Goal: Transaction & Acquisition: Purchase product/service

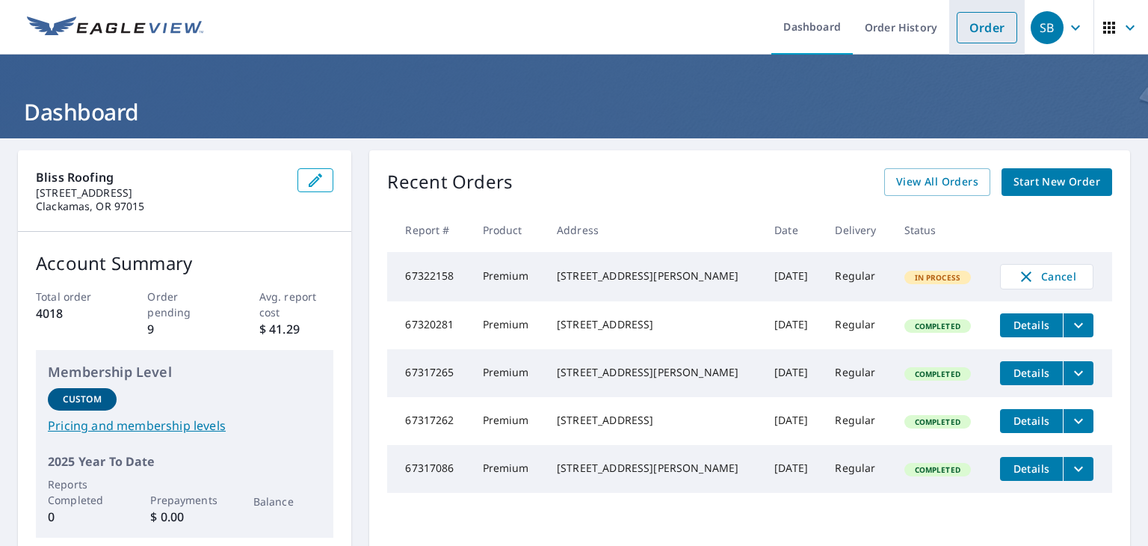
click at [977, 34] on link "Order" at bounding box center [987, 27] width 61 height 31
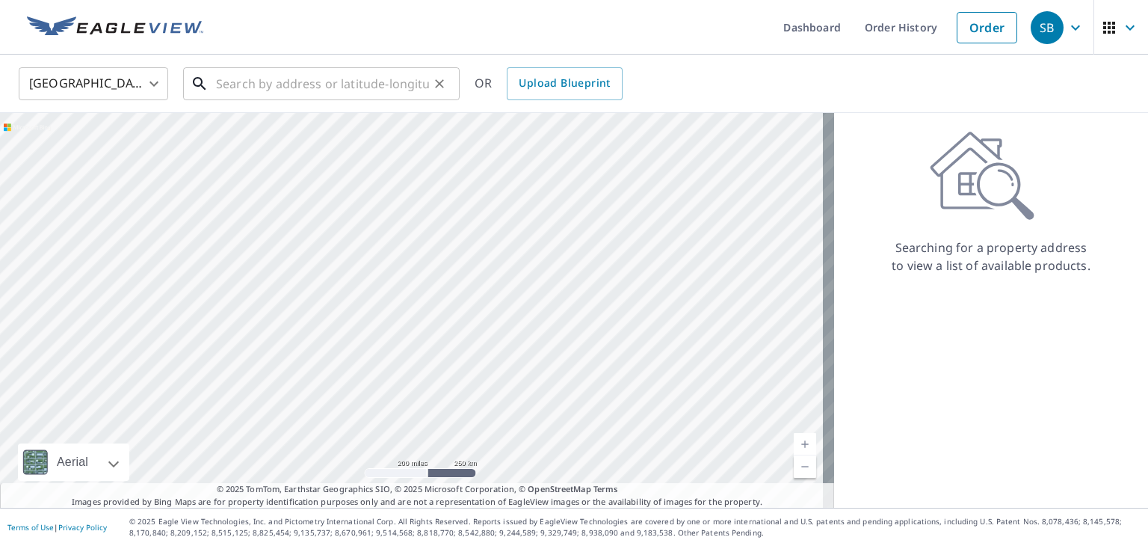
click at [306, 82] on input "text" at bounding box center [322, 84] width 213 height 42
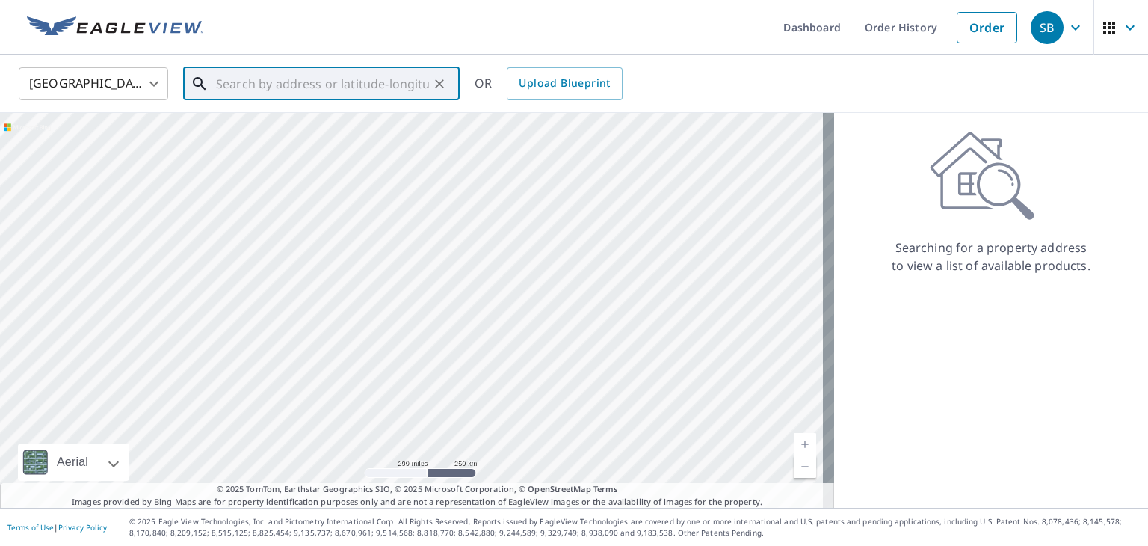
paste input "[STREET_ADDRESS]"
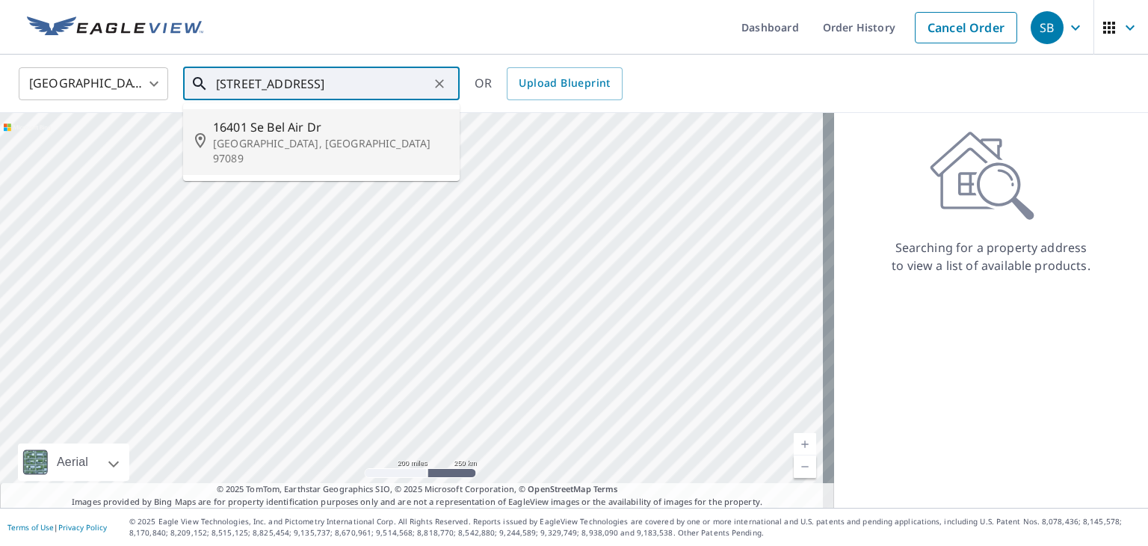
click at [289, 136] on p "[GEOGRAPHIC_DATA], [GEOGRAPHIC_DATA] 97089" at bounding box center [330, 151] width 235 height 30
type input "[STREET_ADDRESS][PERSON_NAME]"
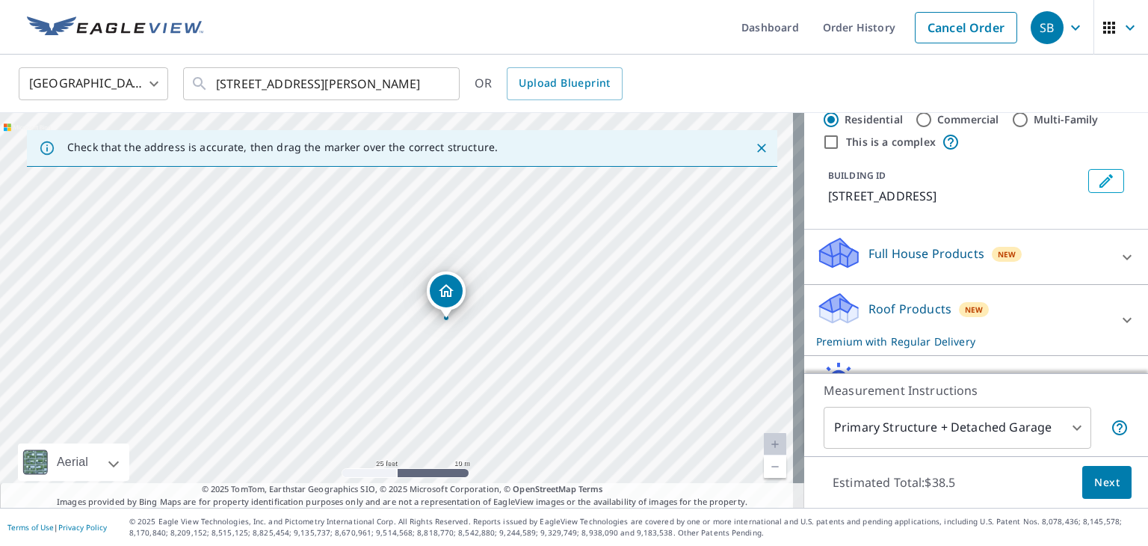
scroll to position [75, 0]
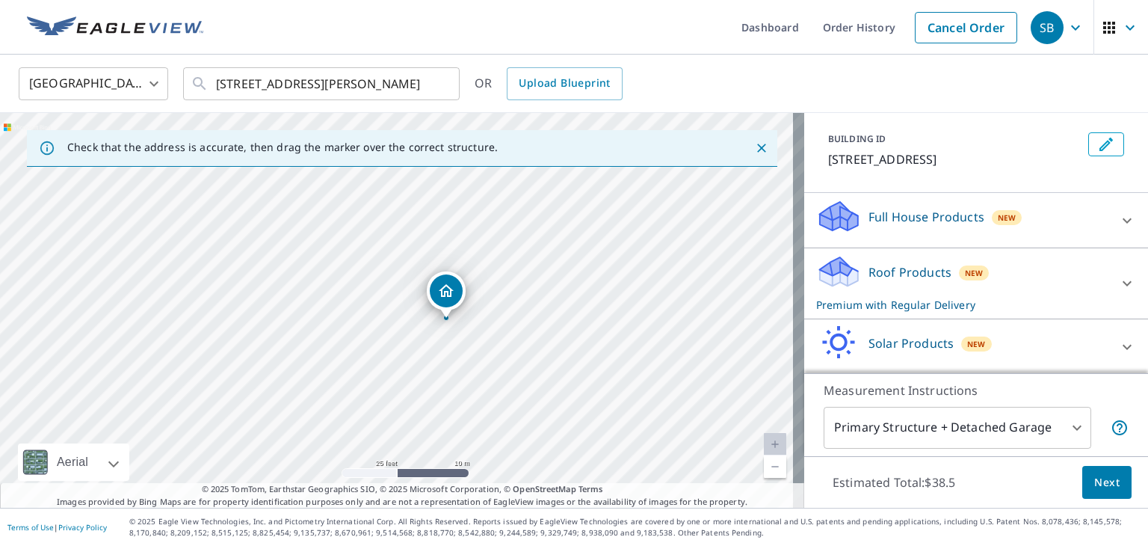
click at [921, 270] on p "Roof Products" at bounding box center [910, 272] width 83 height 18
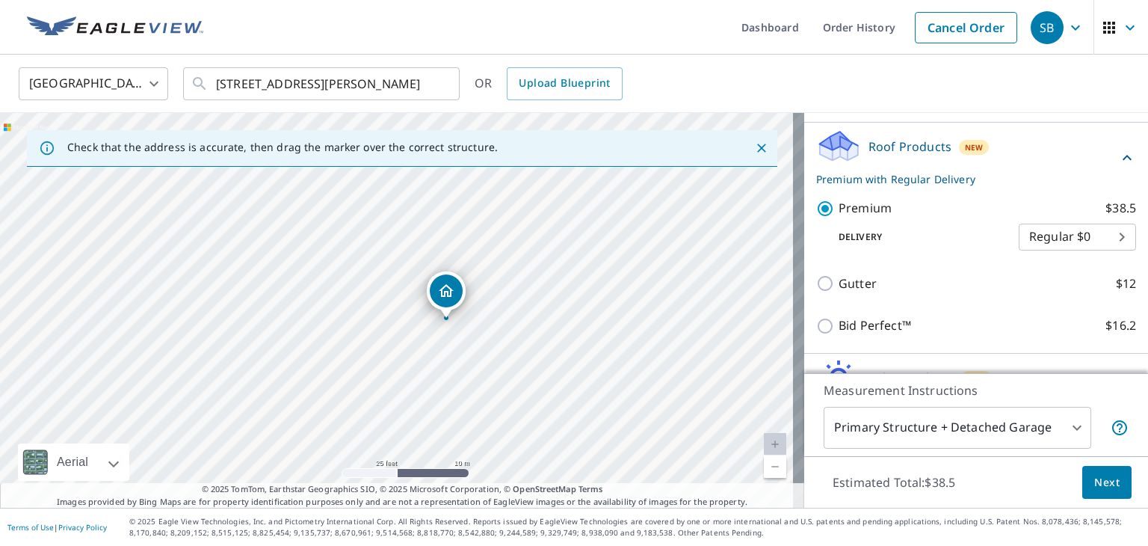
scroll to position [224, 0]
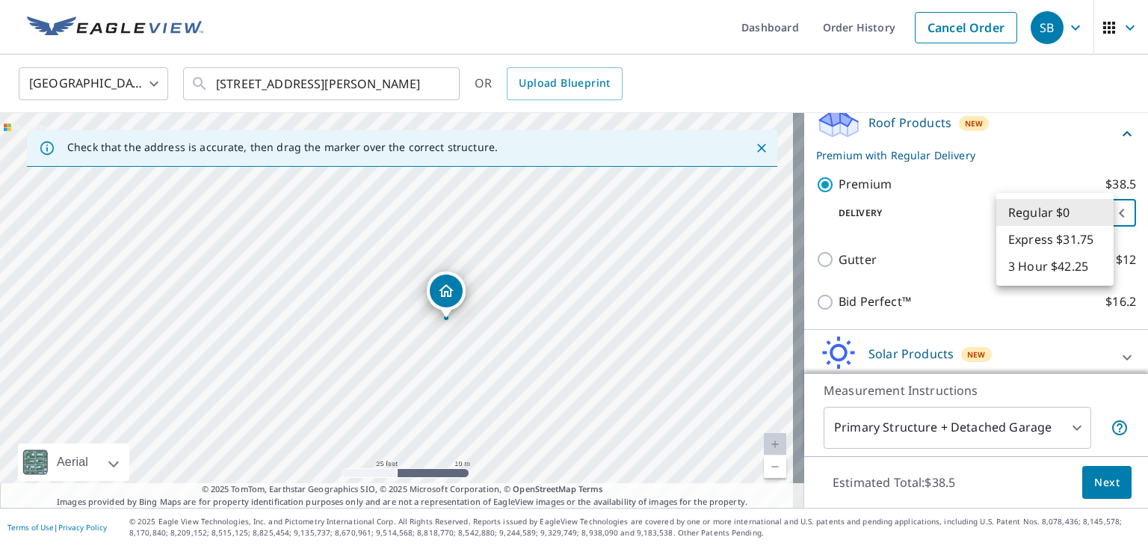
click at [1043, 217] on body "SB SB Dashboard Order History Cancel Order SB [GEOGRAPHIC_DATA] [GEOGRAPHIC_DAT…" at bounding box center [574, 273] width 1148 height 546
click at [1038, 271] on li "3 Hour $42.25" at bounding box center [1055, 266] width 117 height 27
type input "7"
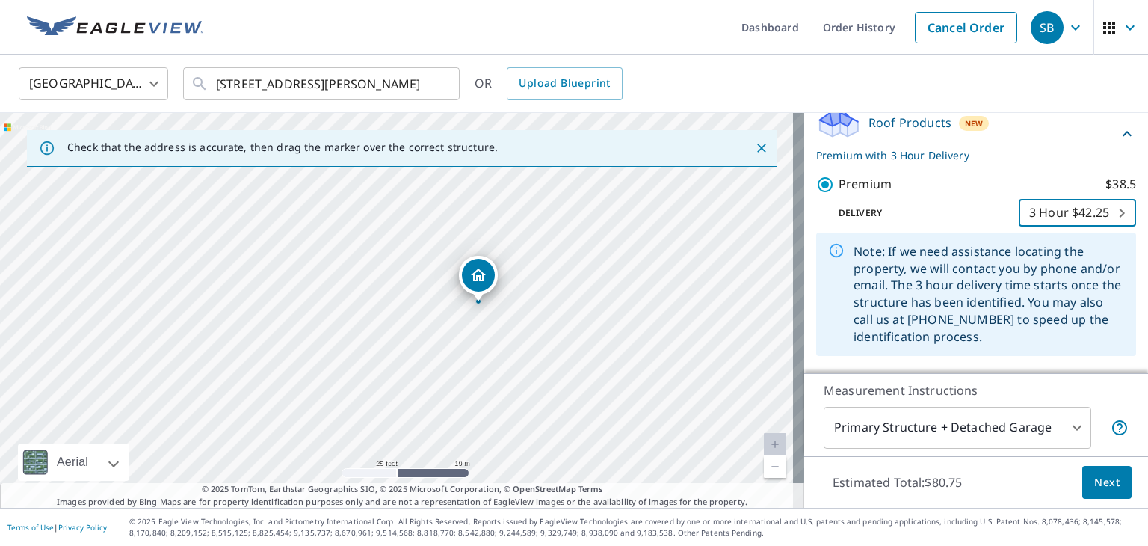
drag, startPoint x: 582, startPoint y: 339, endPoint x: 638, endPoint y: 304, distance: 65.9
click at [639, 305] on div "[STREET_ADDRESS][PERSON_NAME]" at bounding box center [402, 310] width 804 height 395
drag, startPoint x: 633, startPoint y: 301, endPoint x: 594, endPoint y: 329, distance: 48.8
click at [594, 329] on div "[STREET_ADDRESS][PERSON_NAME]" at bounding box center [402, 310] width 804 height 395
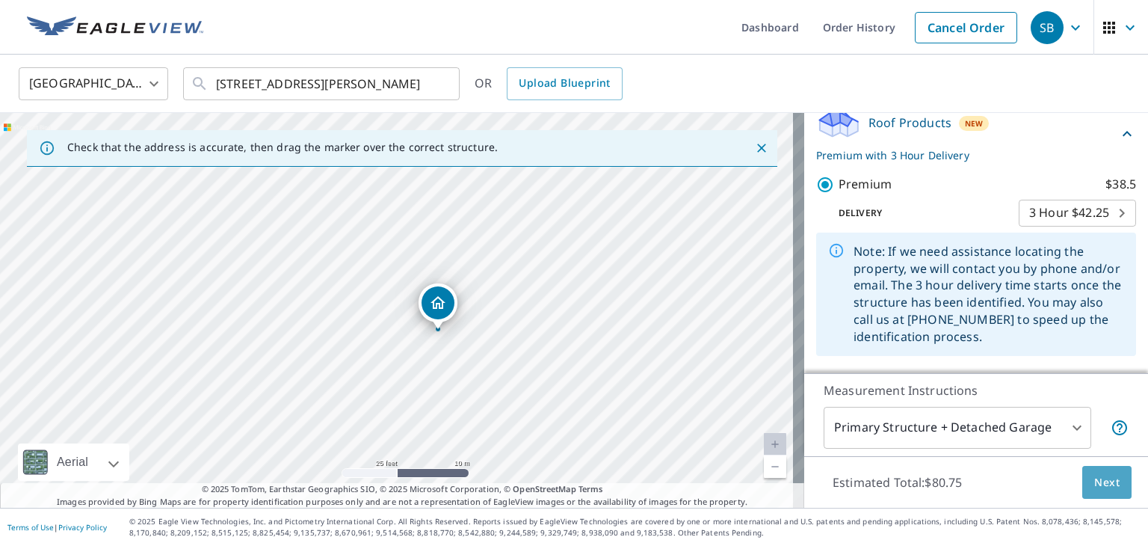
click at [1095, 479] on span "Next" at bounding box center [1107, 482] width 25 height 19
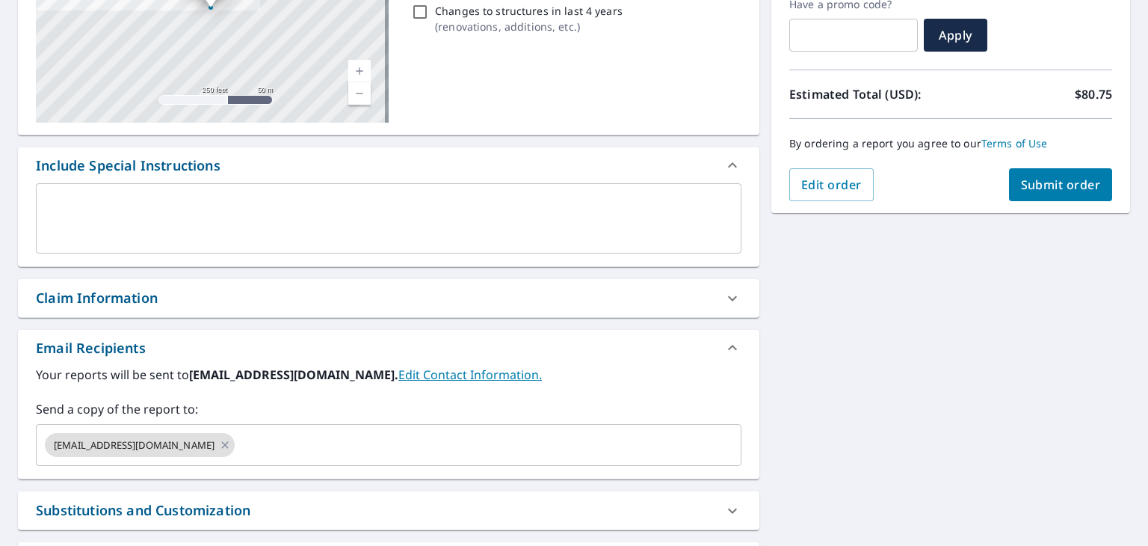
scroll to position [299, 0]
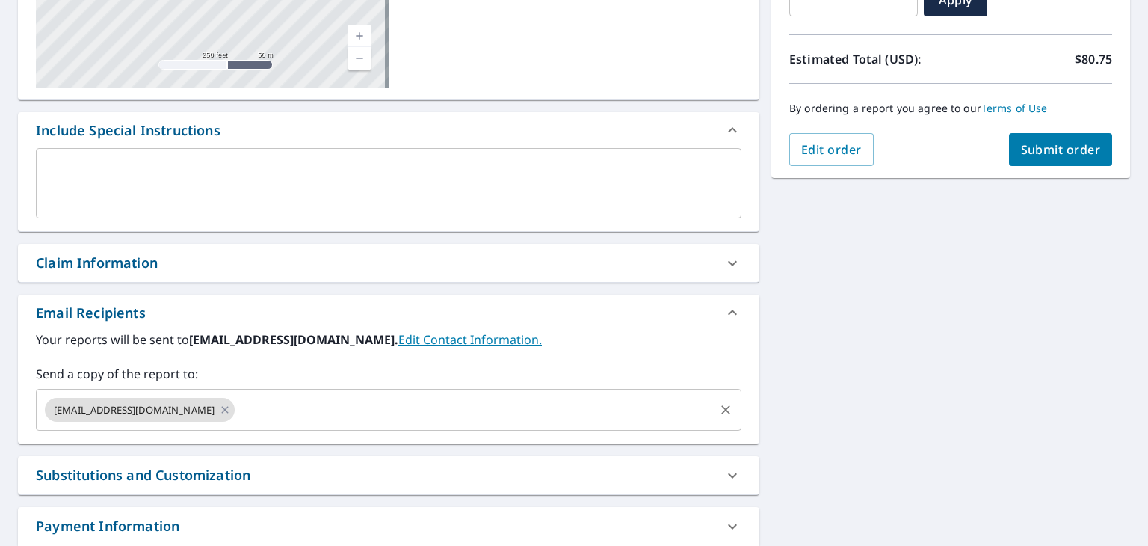
click at [266, 410] on input "text" at bounding box center [475, 410] width 476 height 28
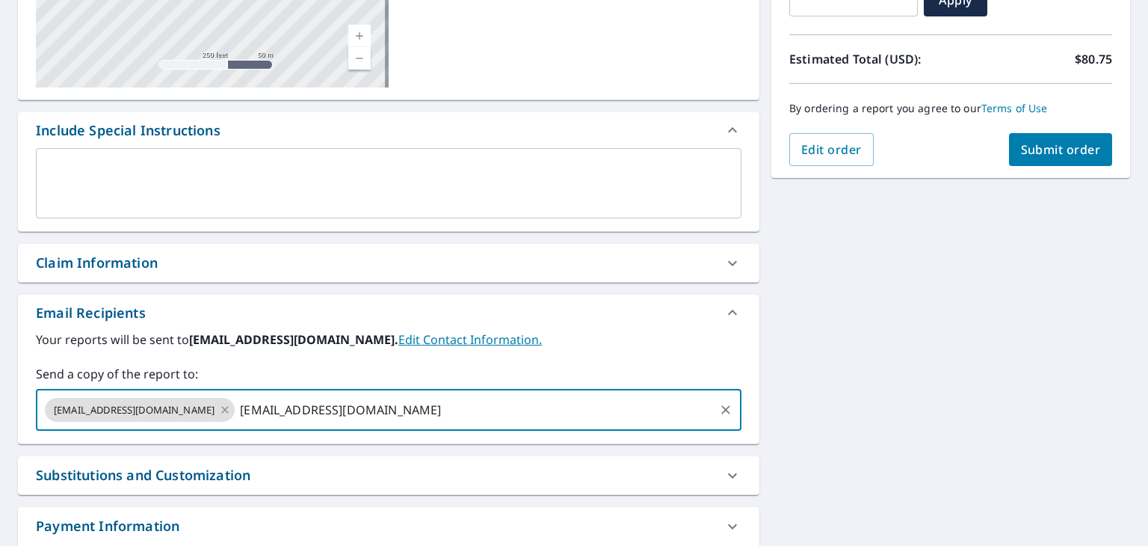
type input "[EMAIL_ADDRESS][DOMAIN_NAME]"
click at [587, 321] on div "Email Recipients" at bounding box center [389, 313] width 742 height 36
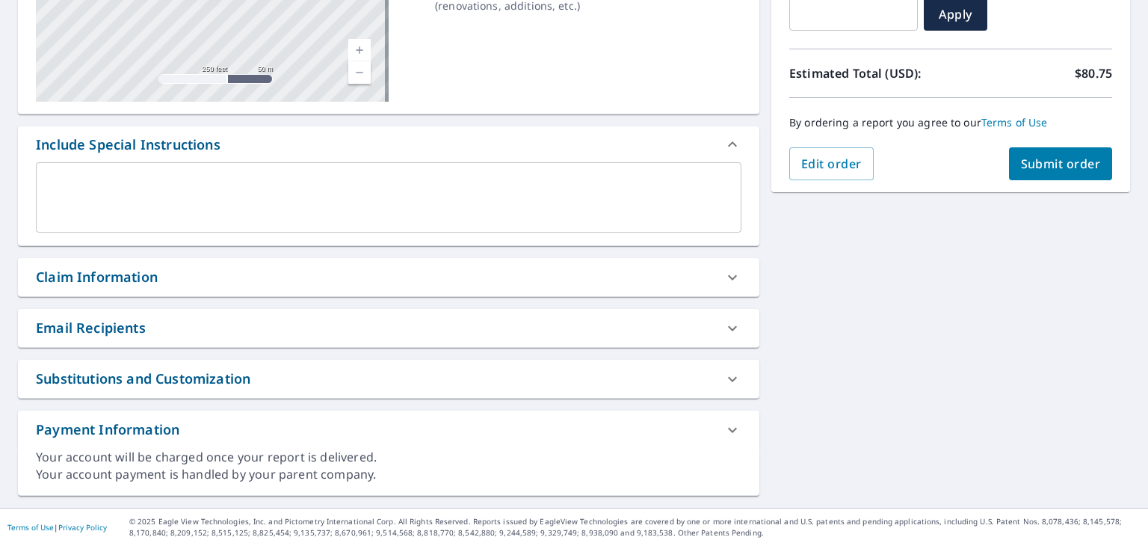
scroll to position [284, 0]
click at [567, 336] on div "Email Recipients" at bounding box center [375, 329] width 679 height 20
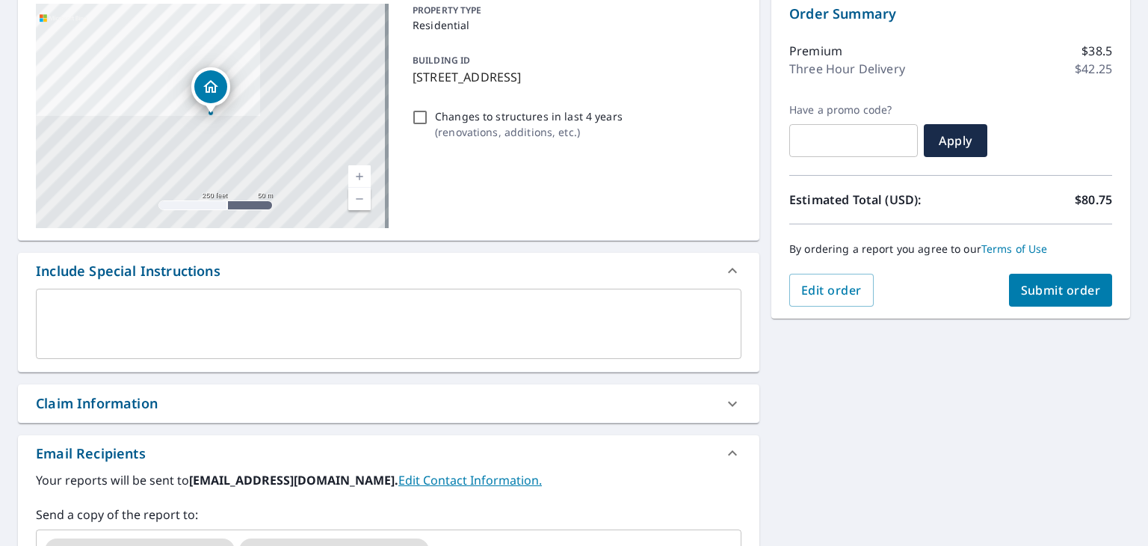
scroll to position [150, 0]
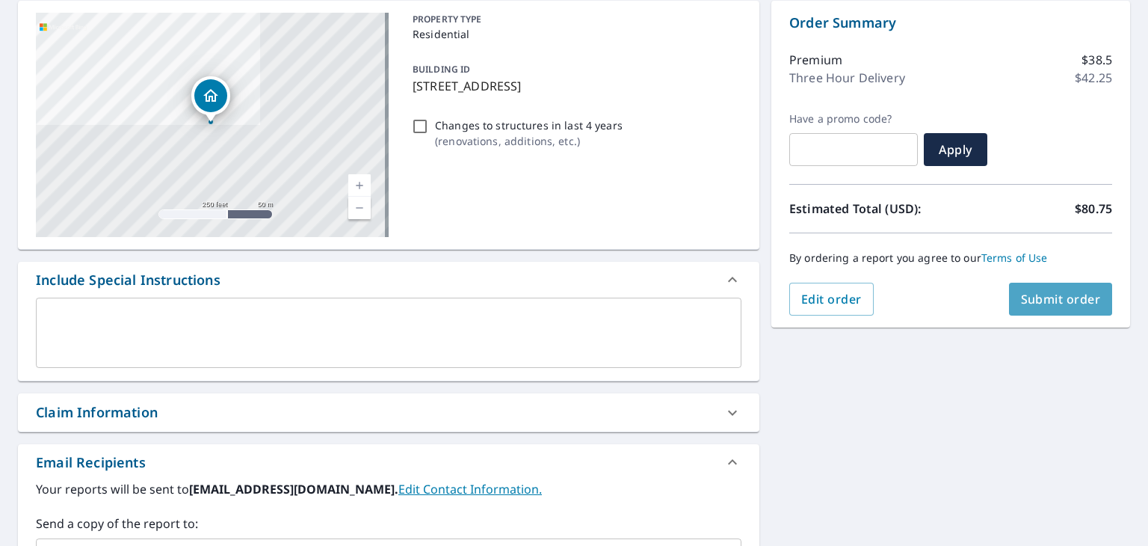
click at [1062, 303] on span "Submit order" at bounding box center [1061, 299] width 80 height 16
checkbox input "true"
